Goal: Task Accomplishment & Management: Use online tool/utility

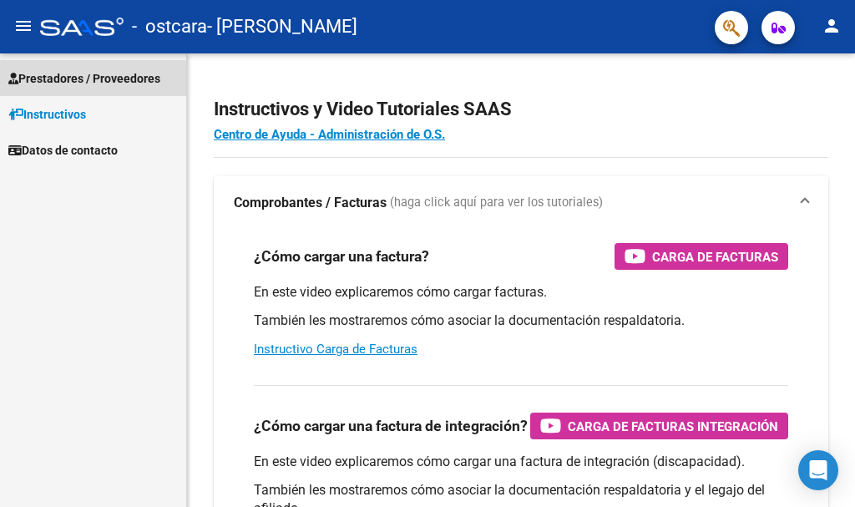
click at [44, 76] on span "Prestadores / Proveedores" at bounding box center [84, 78] width 152 height 18
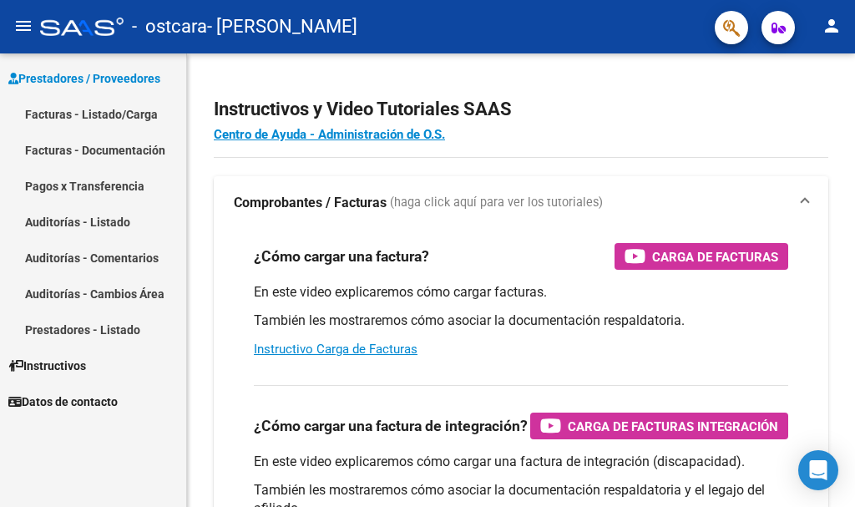
click at [81, 109] on link "Facturas - Listado/Carga" at bounding box center [93, 114] width 186 height 36
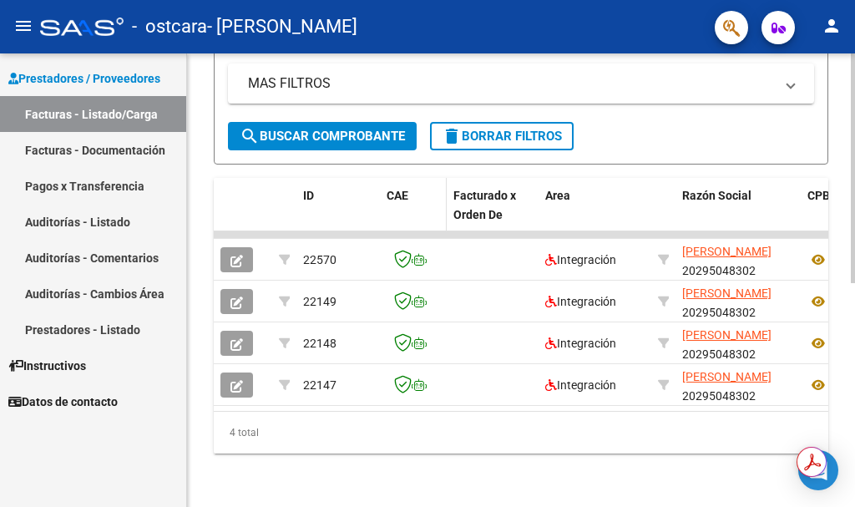
scroll to position [443, 0]
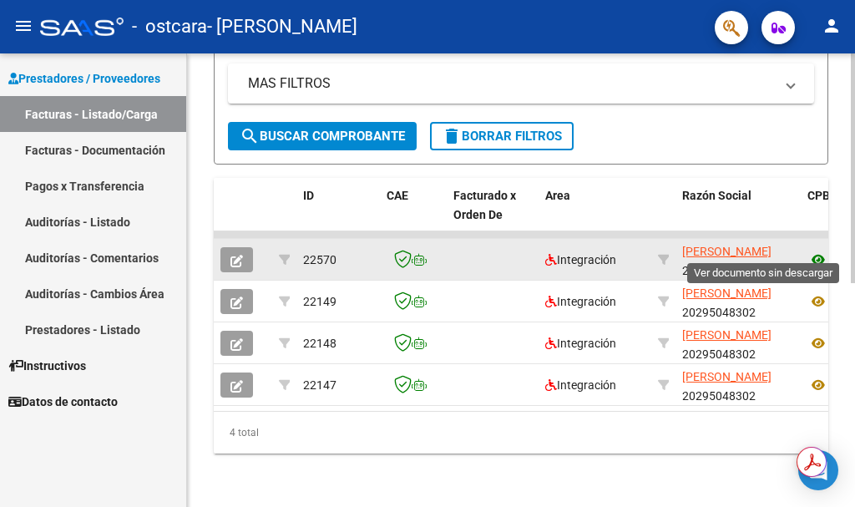
click at [816, 250] on icon at bounding box center [819, 260] width 22 height 20
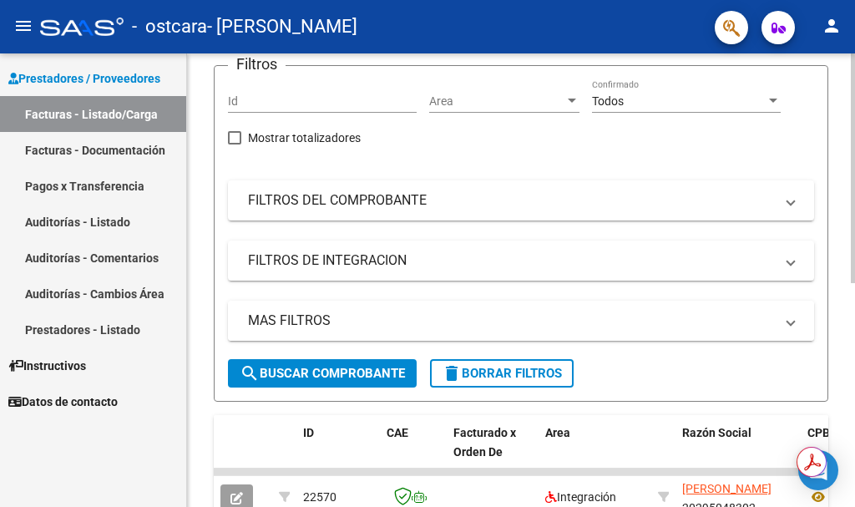
scroll to position [0, 0]
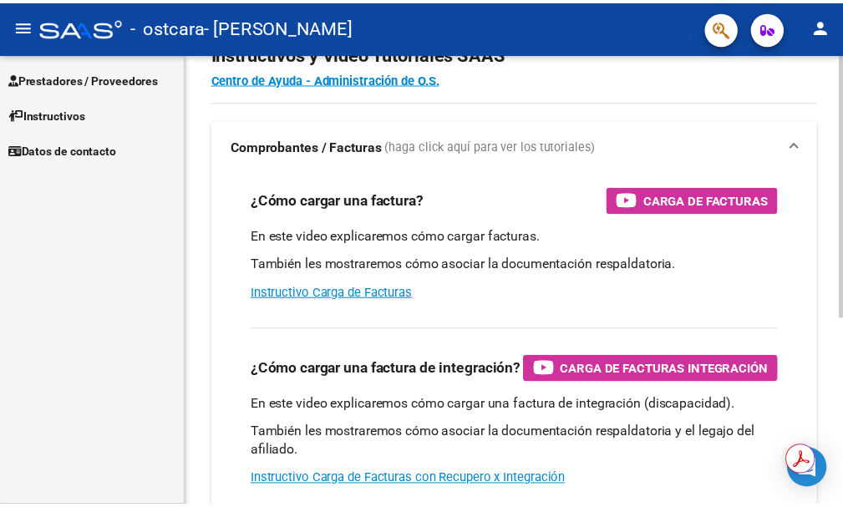
scroll to position [84, 0]
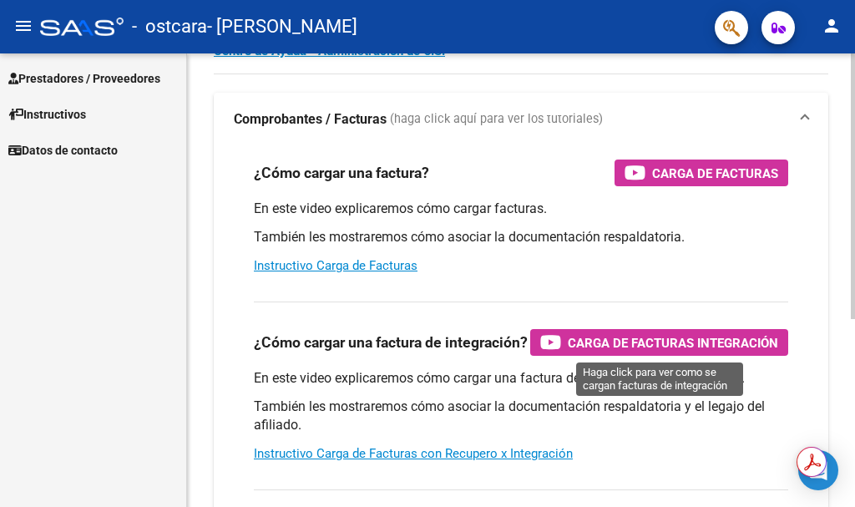
click at [642, 344] on span "Carga de Facturas Integración" at bounding box center [673, 342] width 210 height 21
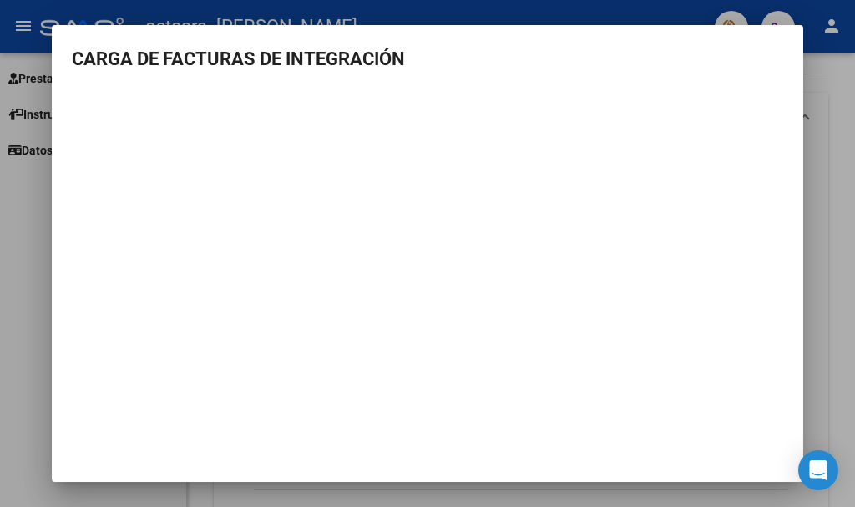
click at [660, 406] on mat-dialog-container "CARGA DE FACTURAS DE INTEGRACIÓN" at bounding box center [428, 253] width 752 height 456
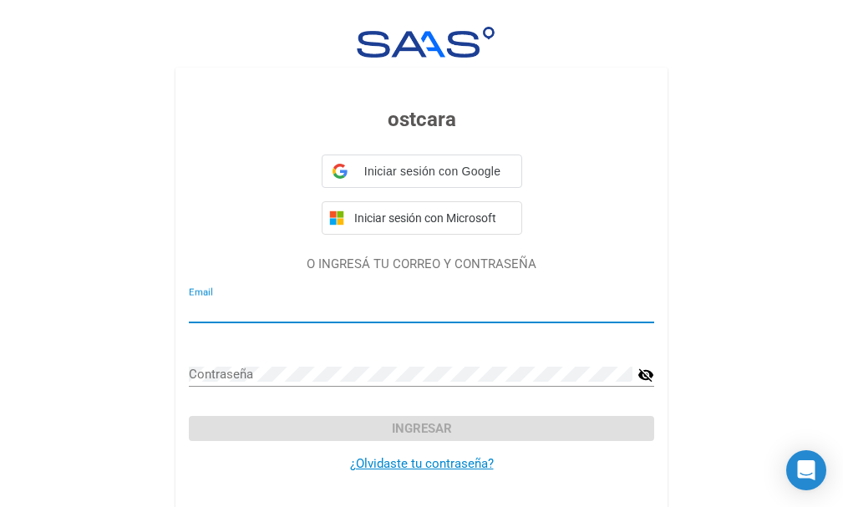
type input "[EMAIL_ADDRESS][DOMAIN_NAME]"
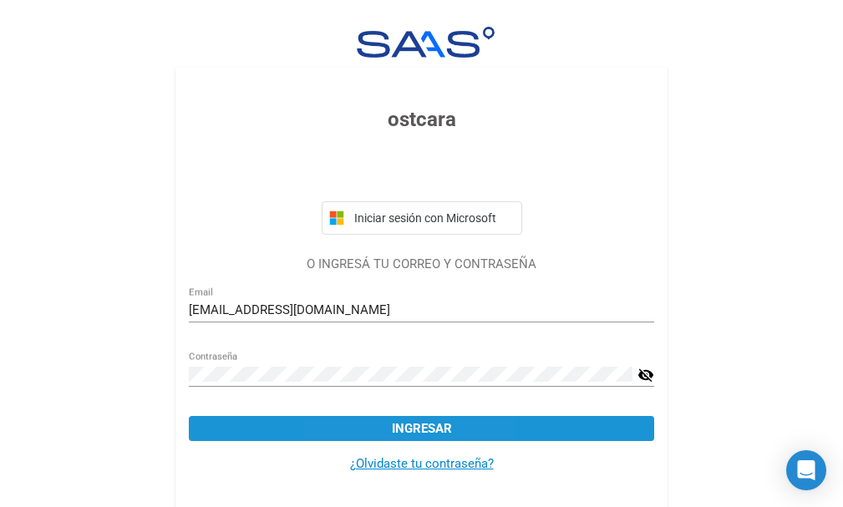
click at [372, 428] on button "Ingresar" at bounding box center [421, 428] width 465 height 25
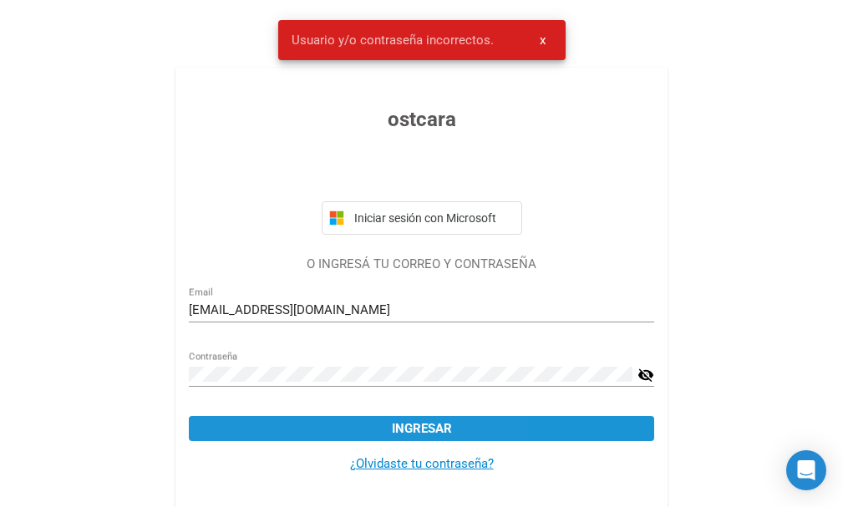
click at [272, 427] on button "Ingresar" at bounding box center [421, 428] width 465 height 25
